Goal: Information Seeking & Learning: Learn about a topic

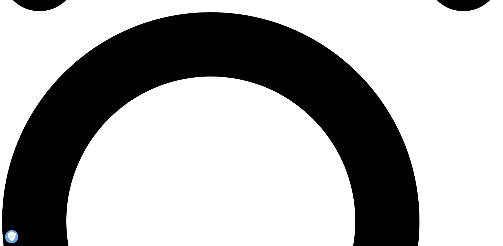
scroll to position [496, 0]
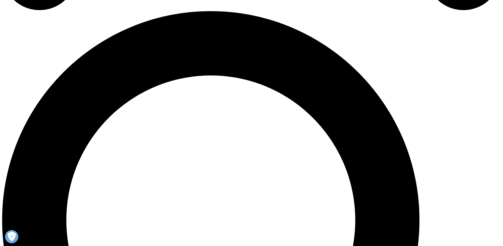
drag, startPoint x: 149, startPoint y: 17, endPoint x: 306, endPoint y: 173, distance: 221.1
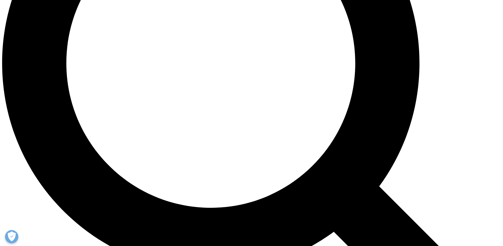
scroll to position [654, 0]
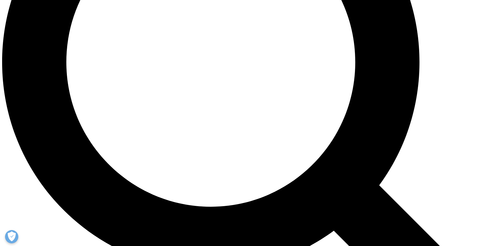
drag, startPoint x: 149, startPoint y: 28, endPoint x: 296, endPoint y: 179, distance: 210.9
drag, startPoint x: 148, startPoint y: 27, endPoint x: 320, endPoint y: 51, distance: 173.8
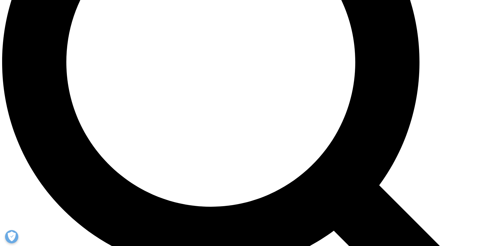
drag, startPoint x: 161, startPoint y: 61, endPoint x: 253, endPoint y: 78, distance: 93.6
drag, startPoint x: 161, startPoint y: 86, endPoint x: 209, endPoint y: 103, distance: 50.9
